Goal: Information Seeking & Learning: Learn about a topic

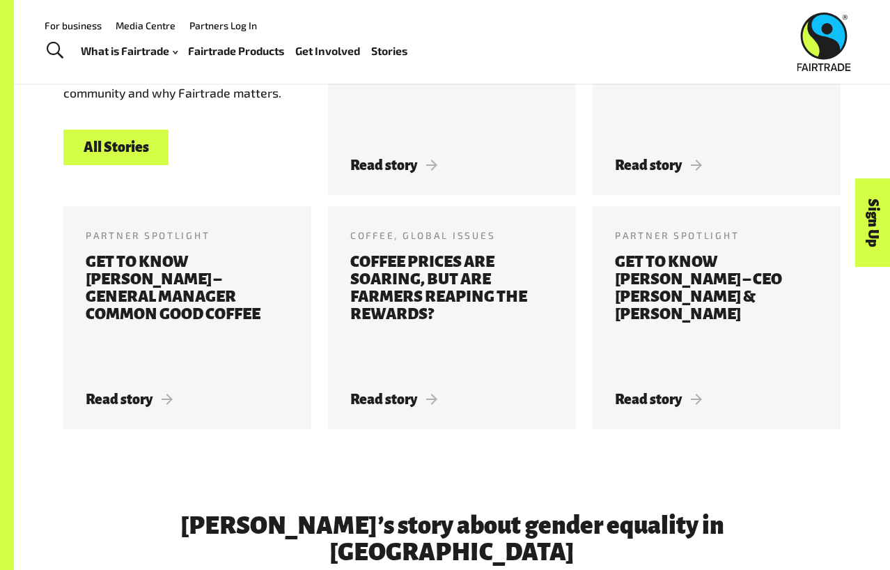
scroll to position [1602, 0]
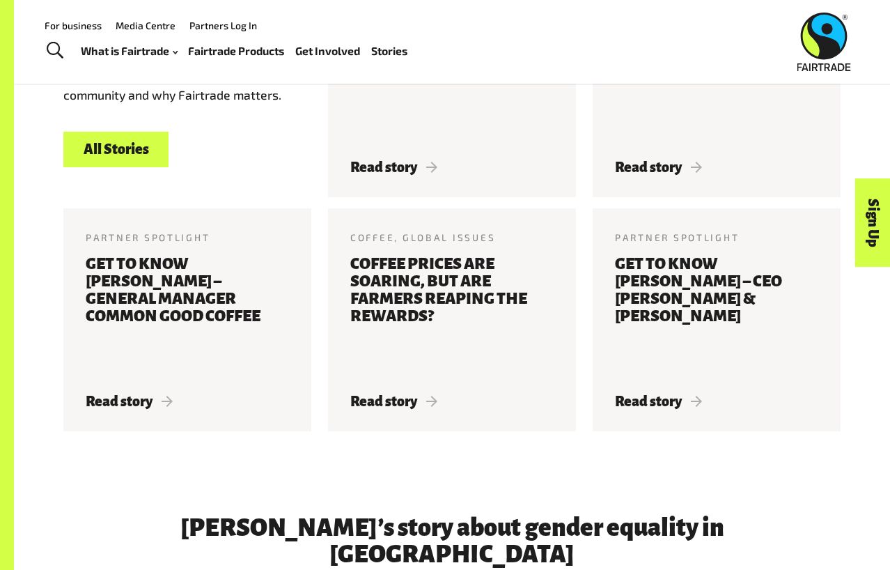
click at [114, 132] on link "All Stories" at bounding box center [115, 150] width 105 height 36
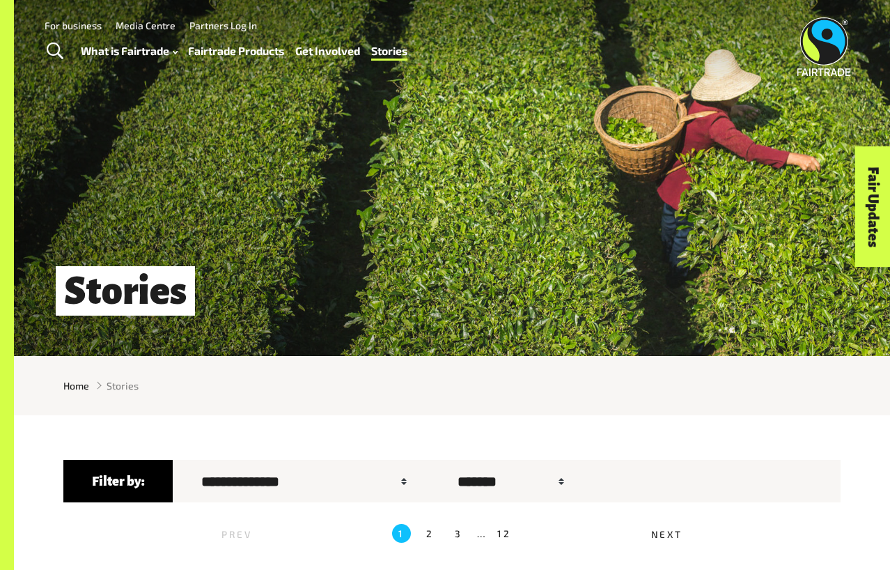
click at [257, 49] on link "Fairtrade Products" at bounding box center [236, 50] width 96 height 19
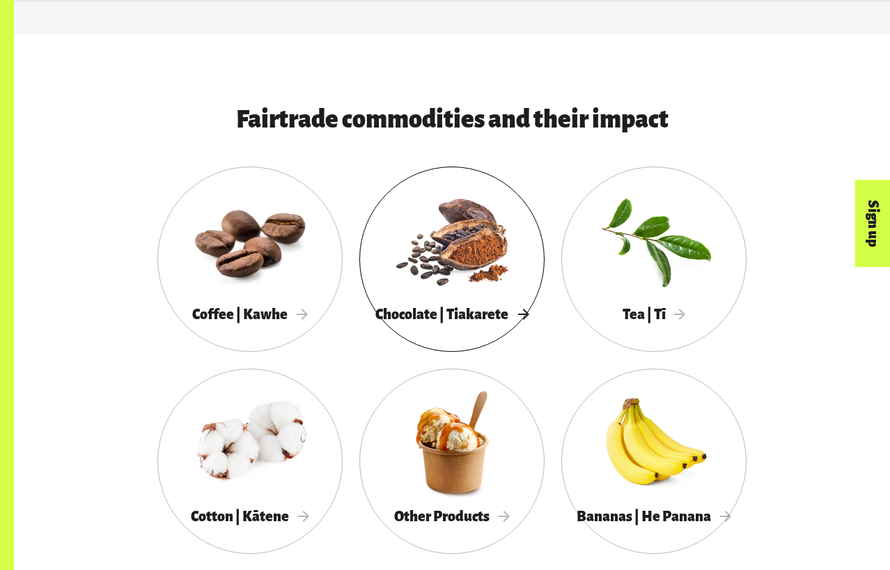
scroll to position [627, 0]
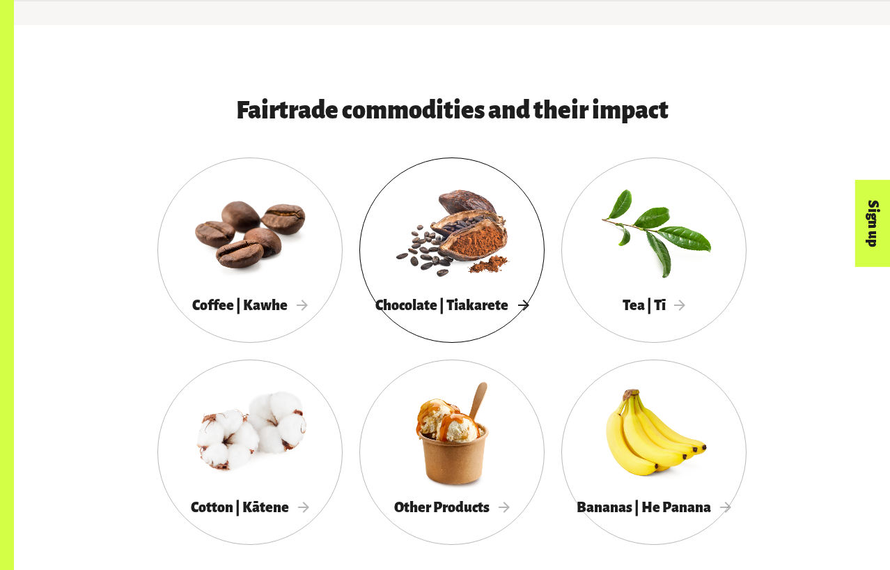
click at [456, 235] on div at bounding box center [451, 231] width 185 height 120
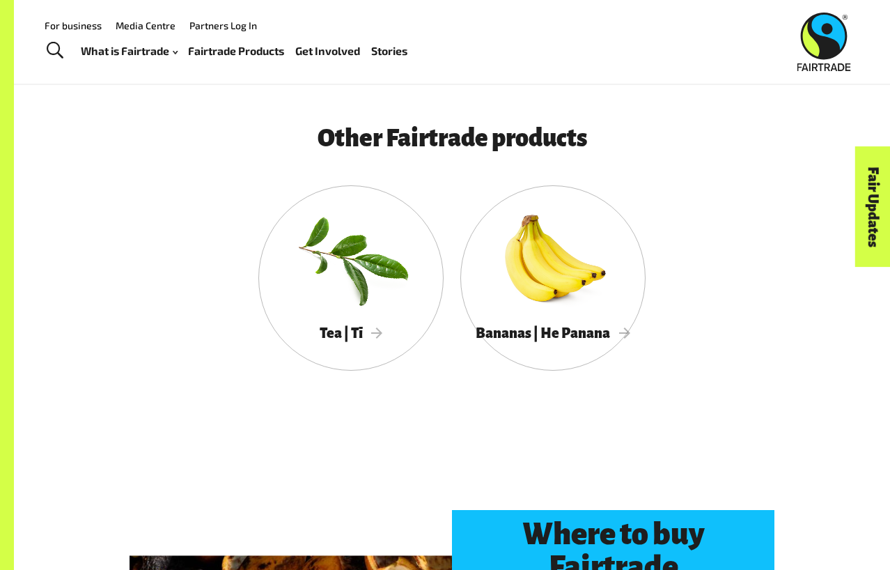
scroll to position [2516, 0]
